Goal: Book appointment/travel/reservation

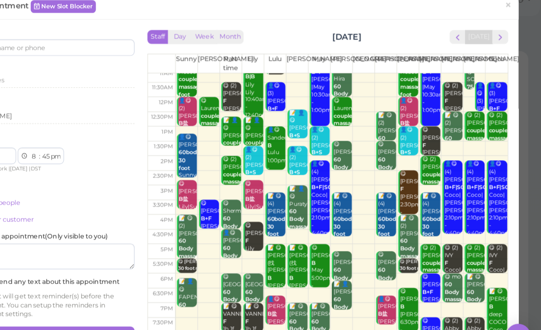
click at [509, 12] on span "×" at bounding box center [512, 18] width 6 height 13
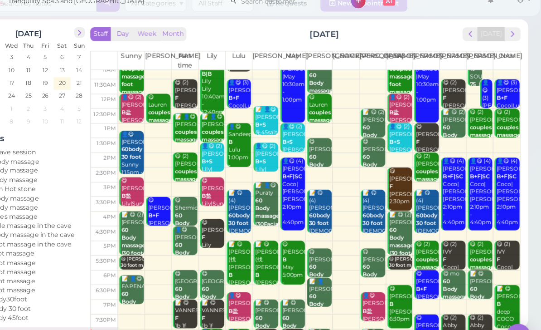
scroll to position [32, 0]
click at [33, 302] on div "[DATE] Mon Tue Wed Thu Fri Sat Sun 1 2 3 4 5 6 7 8 9 10 11 12 13 14 15 16 17 18…" at bounding box center [281, 166] width 497 height 271
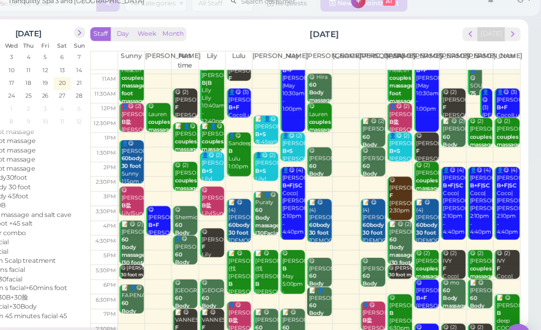
scroll to position [13, 0]
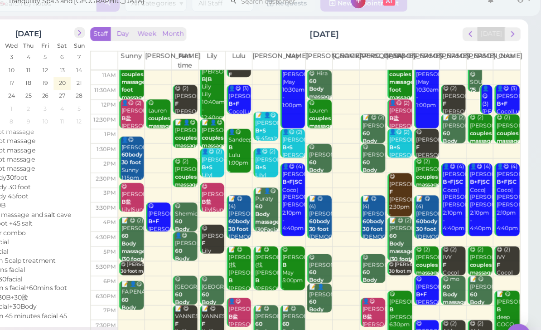
click at [500, 198] on link "👤😋 (4) [PERSON_NAME]+F|SC Coco|[PERSON_NAME]|May|[PERSON_NAME] 2:10pm - 4:40pm" at bounding box center [511, 190] width 22 height 64
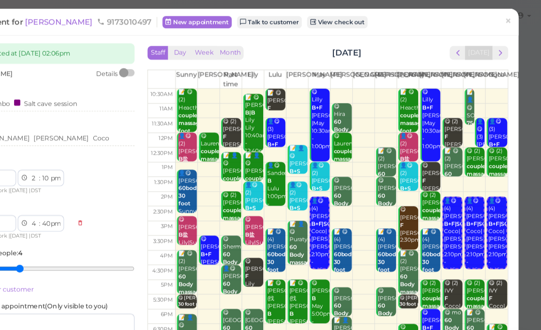
click at [509, 22] on span "×" at bounding box center [512, 18] width 6 height 13
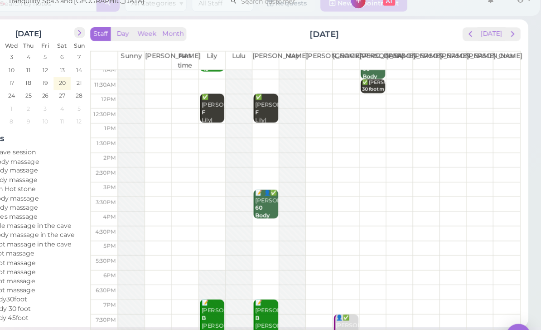
scroll to position [32, 0]
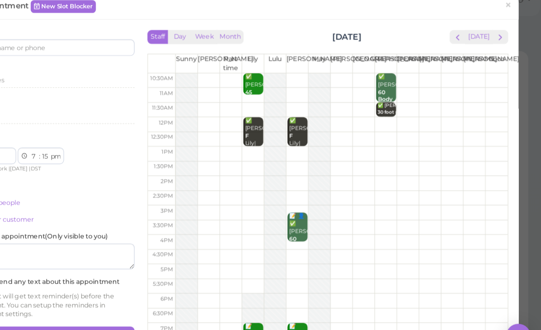
select select "00"
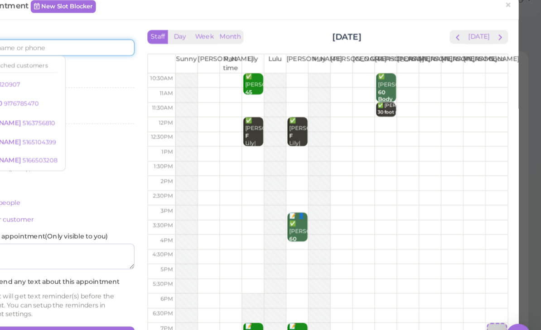
scroll to position [15, 0]
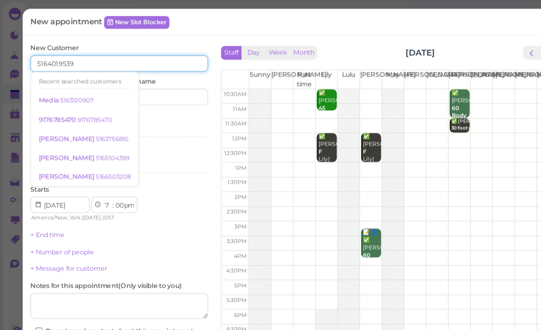
type input "5164019539"
click at [155, 85] on input at bounding box center [145, 85] width 75 height 15
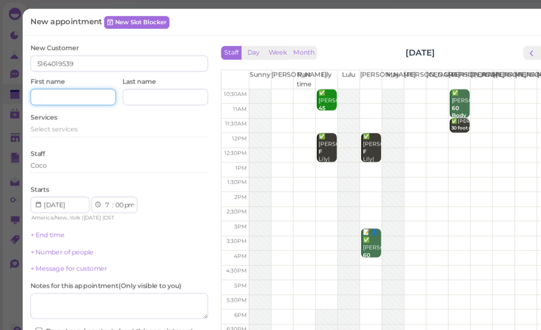
click at [65, 89] on input at bounding box center [64, 85] width 75 height 15
type input "[PERSON_NAME]"
click at [65, 112] on span "Select services" at bounding box center [48, 113] width 42 height 7
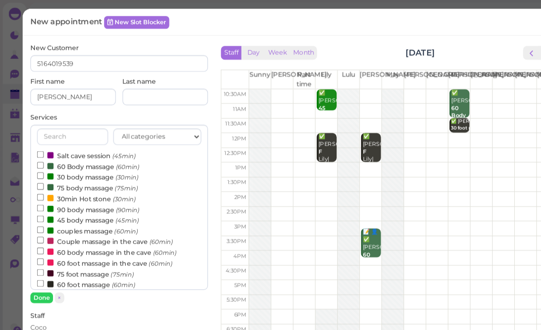
click at [101, 201] on label "couples massage (60min)" at bounding box center [77, 203] width 89 height 10
click at [39, 201] on input "couples massage (60min)" at bounding box center [36, 202] width 6 height 6
click at [44, 263] on button "Done" at bounding box center [37, 262] width 20 height 10
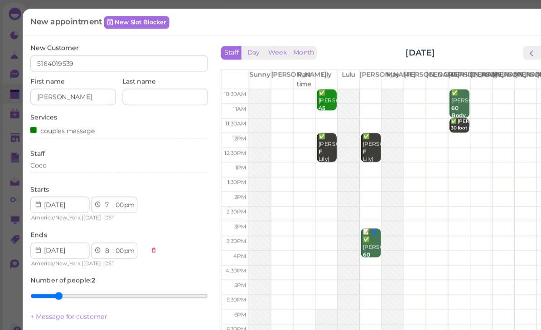
click at [73, 148] on div "Coco" at bounding box center [105, 146] width 156 height 11
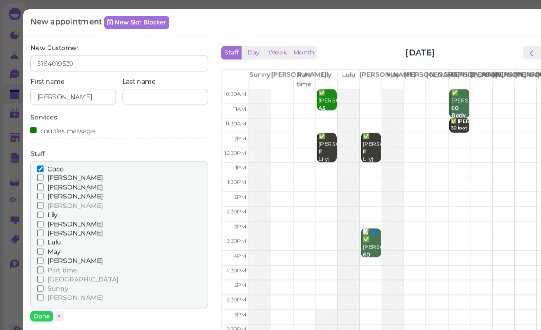
click at [45, 258] on span "[PERSON_NAME]" at bounding box center [66, 261] width 49 height 7
click at [39, 258] on input "[PERSON_NAME]" at bounding box center [36, 261] width 6 height 6
click at [40, 273] on button "Done" at bounding box center [37, 278] width 20 height 10
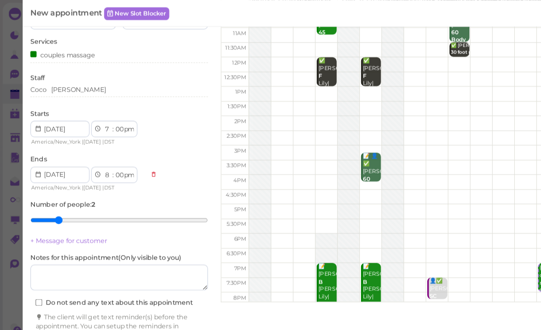
scroll to position [66, 0]
click at [136, 306] on button "Create appointment" at bounding box center [105, 313] width 156 height 15
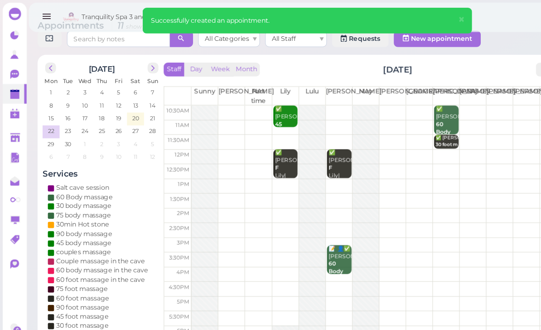
scroll to position [0, 0]
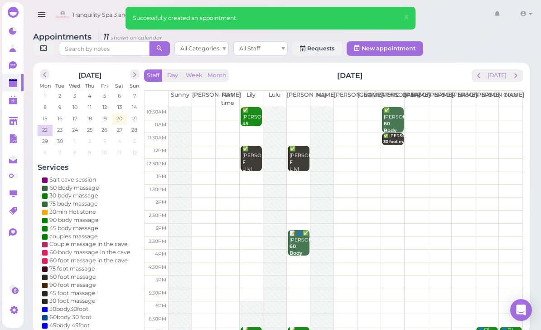
click at [478, 80] on button "prev" at bounding box center [479, 75] width 14 height 12
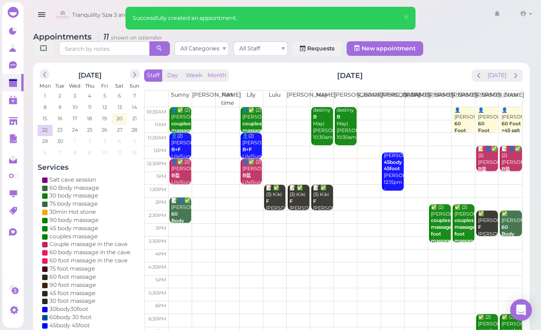
click at [481, 81] on button "prev" at bounding box center [479, 75] width 14 height 12
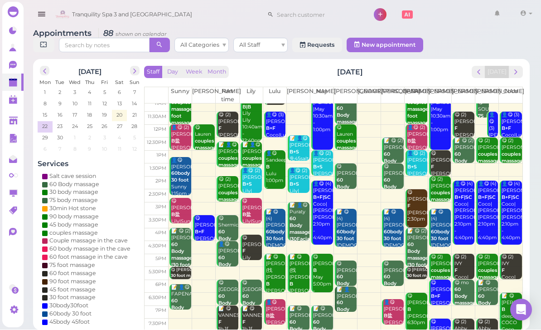
scroll to position [18, 0]
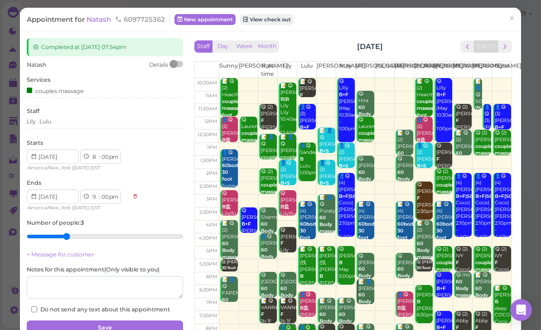
click at [84, 124] on div "Lily Lulu" at bounding box center [105, 121] width 156 height 8
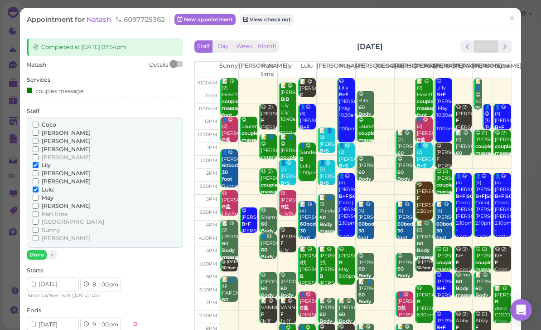
click at [54, 122] on span "Coco" at bounding box center [49, 124] width 15 height 7
click at [39, 122] on input "Coco" at bounding box center [36, 125] width 6 height 6
click at [45, 194] on span "May" at bounding box center [48, 197] width 12 height 7
click at [39, 195] on input "May" at bounding box center [36, 198] width 6 height 6
click at [49, 187] on span "Lulu" at bounding box center [48, 189] width 12 height 7
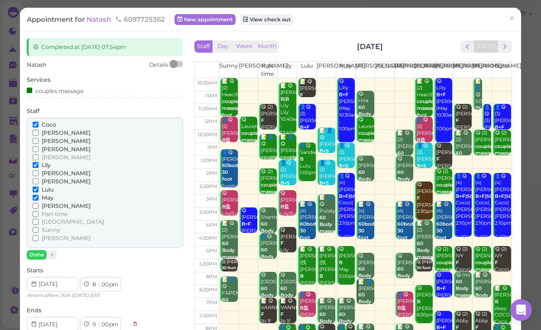
click at [39, 187] on input "Lulu" at bounding box center [36, 189] width 6 height 6
click at [47, 161] on span "Lily" at bounding box center [46, 164] width 9 height 7
click at [39, 162] on input "Lily" at bounding box center [36, 165] width 6 height 6
click at [34, 251] on button "Done" at bounding box center [37, 255] width 20 height 10
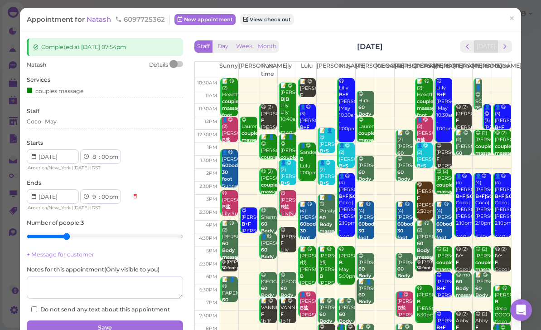
click at [112, 320] on button "Save" at bounding box center [105, 327] width 156 height 15
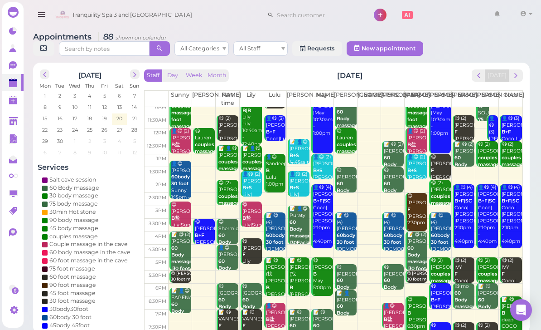
scroll to position [3, 0]
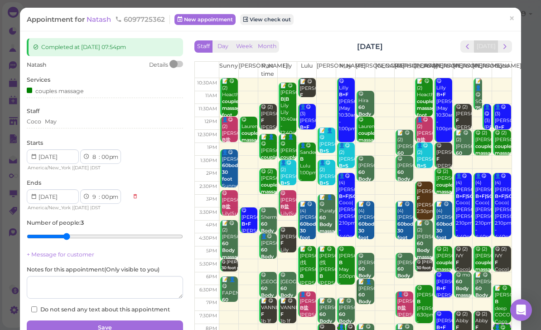
click at [60, 231] on input "range" at bounding box center [105, 236] width 156 height 15
type input "2"
click at [52, 230] on input "range" at bounding box center [105, 236] width 156 height 15
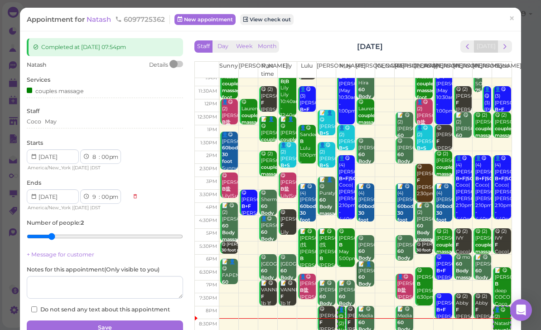
scroll to position [18, 0]
click at [122, 321] on button "Save" at bounding box center [105, 327] width 156 height 15
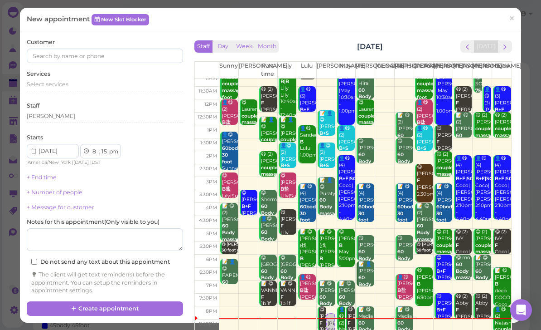
scroll to position [18, 0]
click at [520, 19] on link "×" at bounding box center [512, 19] width 17 height 21
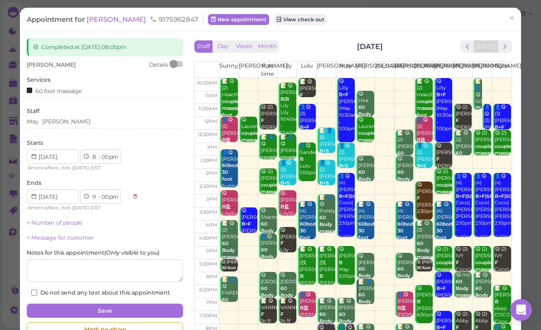
click at [79, 125] on div "May [PERSON_NAME]" at bounding box center [105, 122] width 156 height 11
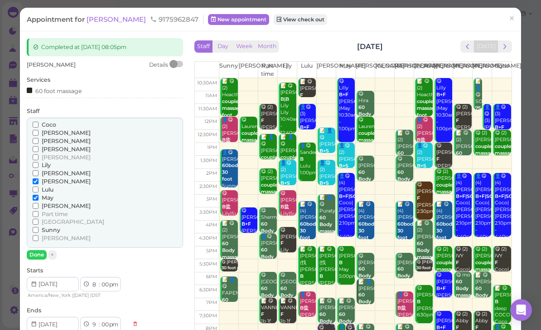
click at [48, 186] on span "Lulu" at bounding box center [48, 189] width 12 height 7
click at [39, 186] on input "Lulu" at bounding box center [36, 189] width 6 height 6
click at [51, 194] on span "May" at bounding box center [48, 197] width 12 height 7
click at [39, 195] on input "May" at bounding box center [36, 198] width 6 height 6
click at [34, 251] on button "Done" at bounding box center [37, 255] width 20 height 10
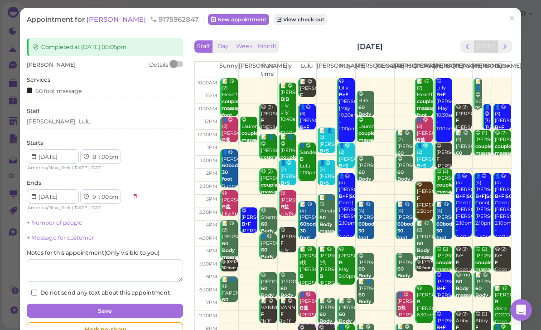
click at [127, 310] on button "Save" at bounding box center [105, 310] width 156 height 15
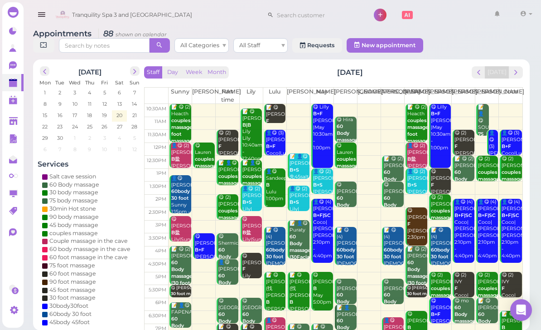
click at [519, 73] on span "next" at bounding box center [516, 72] width 9 height 9
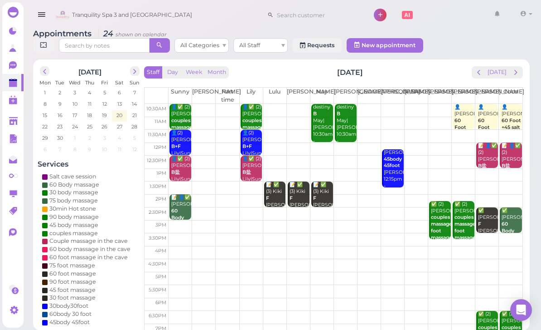
click at [478, 83] on div "Staff Day Week Month [DATE] [DATE] [PERSON_NAME] Part time [PERSON_NAME] [PERSO…" at bounding box center [333, 212] width 379 height 292
click at [477, 81] on div "Staff Day Week Month [DATE] [DATE] [PERSON_NAME] Part time [PERSON_NAME] [PERSO…" at bounding box center [333, 212] width 379 height 292
